Goal: Register for event/course

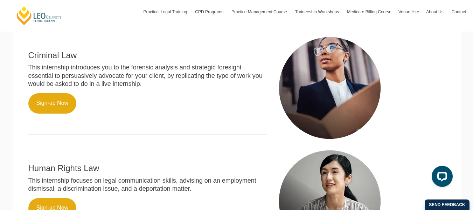
scroll to position [369, 0]
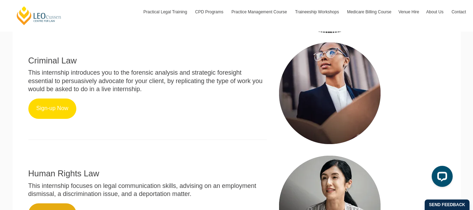
click at [50, 117] on link "Sign-up Now" at bounding box center [52, 108] width 48 height 20
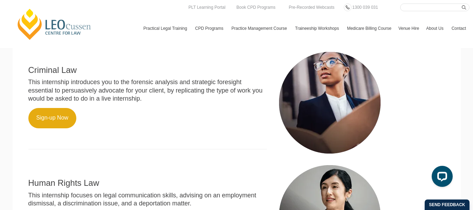
scroll to position [359, 0]
click at [44, 128] on link "Sign-up Now" at bounding box center [52, 118] width 48 height 20
click at [62, 121] on link "Sign-up Now" at bounding box center [52, 118] width 48 height 20
